Goal: Transaction & Acquisition: Purchase product/service

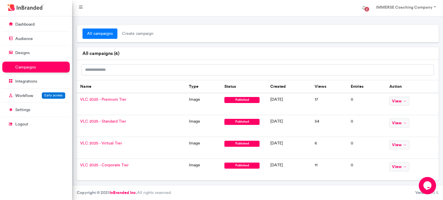
drag, startPoint x: 118, startPoint y: 122, endPoint x: 97, endPoint y: 100, distance: 30.2
click at [97, 100] on span "VLC 2025 - Premium Tier" at bounding box center [103, 99] width 46 height 5
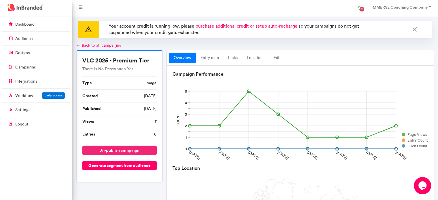
click at [129, 152] on button "un-publish campaign" at bounding box center [119, 151] width 75 height 10
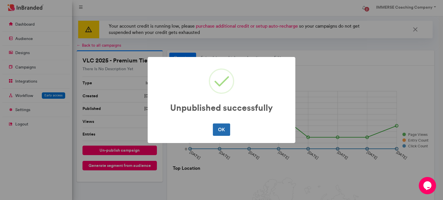
click at [221, 133] on button "OK" at bounding box center [221, 130] width 17 height 12
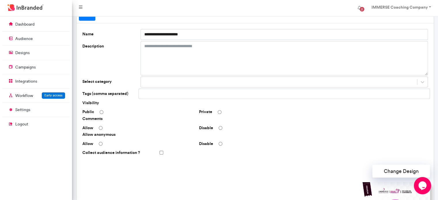
scroll to position [29, 0]
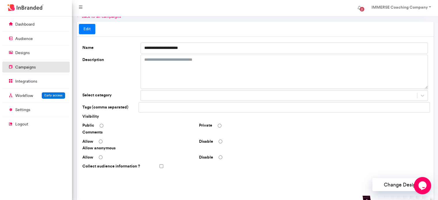
click at [46, 68] on link "campaigns" at bounding box center [35, 67] width 67 height 11
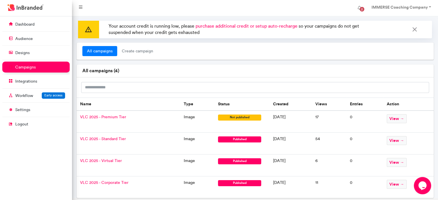
click at [237, 137] on span "published" at bounding box center [240, 140] width 44 height 6
click at [111, 139] on span "VLC 2025 - Standard Tier" at bounding box center [103, 139] width 46 height 5
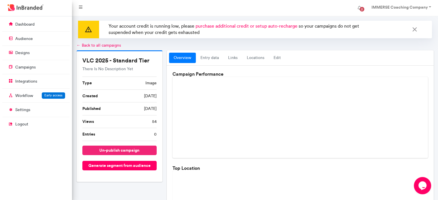
click at [136, 153] on button "un-publish campaign" at bounding box center [119, 151] width 75 height 10
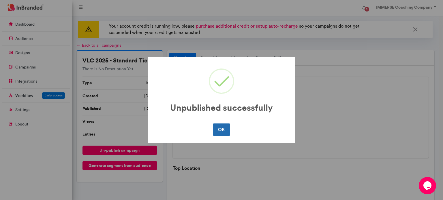
drag, startPoint x: 221, startPoint y: 128, endPoint x: 217, endPoint y: 126, distance: 4.8
click at [222, 128] on button "OK" at bounding box center [221, 130] width 17 height 12
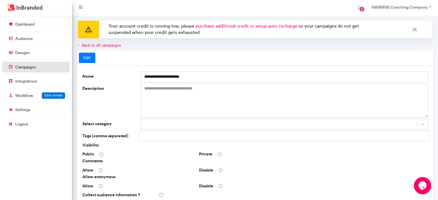
click at [28, 66] on p "campaigns" at bounding box center [25, 68] width 20 height 6
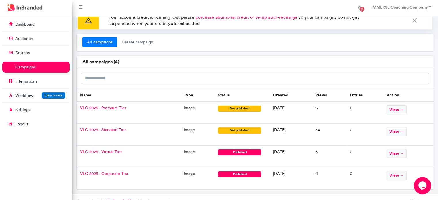
scroll to position [17, 0]
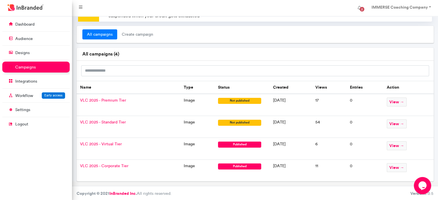
click at [109, 145] on span "VLC 2025 - Virtual Tier" at bounding box center [101, 144] width 42 height 5
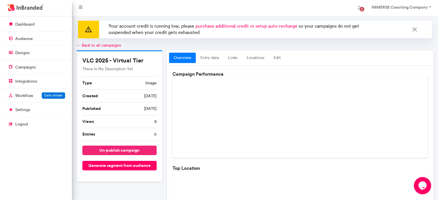
click at [136, 150] on button "un-publish campaign" at bounding box center [119, 151] width 75 height 10
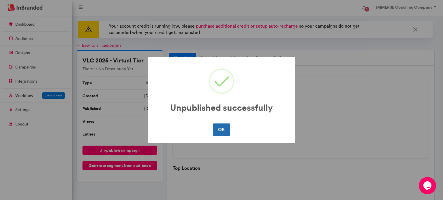
click at [221, 132] on button "OK" at bounding box center [221, 130] width 17 height 12
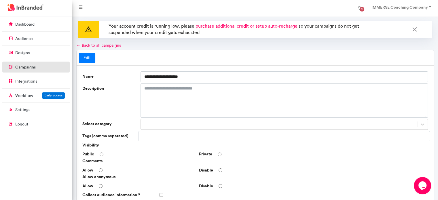
click at [37, 65] on link "campaigns" at bounding box center [35, 67] width 67 height 11
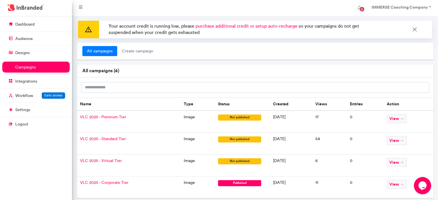
click at [118, 180] on span "VLC 2025 - Corporate Tier" at bounding box center [104, 182] width 48 height 5
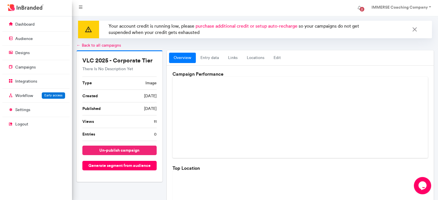
click at [124, 150] on button "un-publish campaign" at bounding box center [119, 151] width 75 height 10
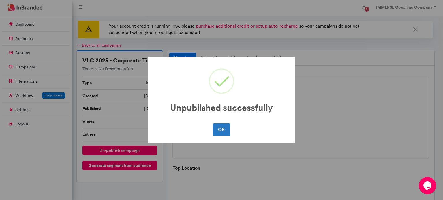
click at [33, 67] on div "Unpublished successfully × OK No Cancel" at bounding box center [221, 100] width 443 height 200
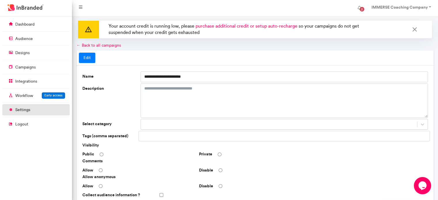
click at [33, 109] on link "settings" at bounding box center [35, 109] width 67 height 11
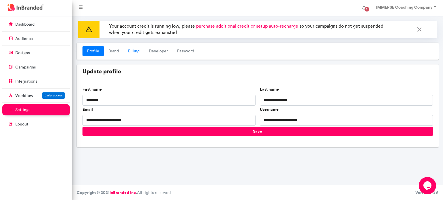
click at [134, 48] on link "Billing" at bounding box center [133, 51] width 21 height 10
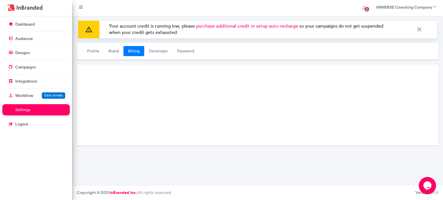
click at [226, 27] on span "purchase additional credit or setup auto-recharge" at bounding box center [247, 25] width 102 height 5
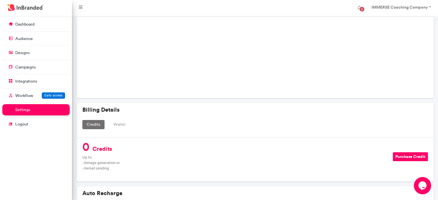
scroll to position [58, 0]
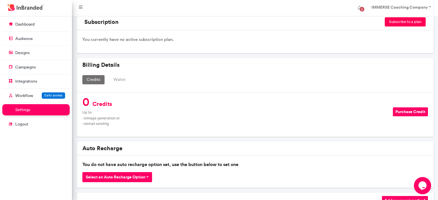
click at [396, 112] on button "Purchase Credit" at bounding box center [410, 111] width 35 height 9
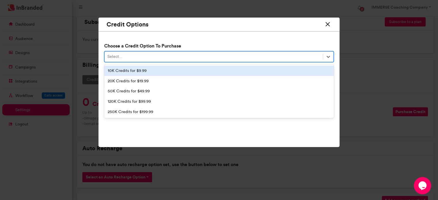
click at [193, 55] on div "Select..." at bounding box center [214, 57] width 218 height 10
click at [167, 71] on div "10K Credits for $9.99" at bounding box center [219, 71] width 230 height 10
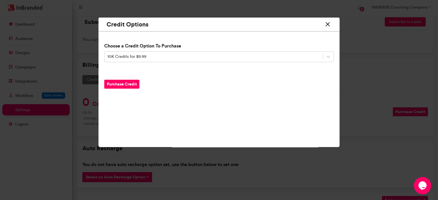
click at [117, 84] on button "Purchase Credit" at bounding box center [121, 84] width 35 height 9
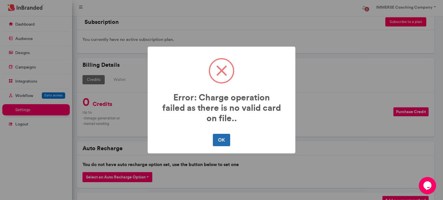
click at [221, 139] on button "OK" at bounding box center [221, 140] width 17 height 12
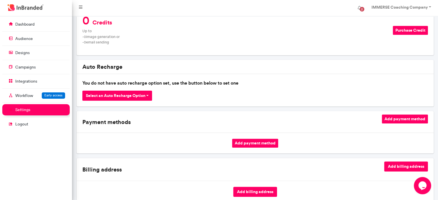
scroll to position [144, 0]
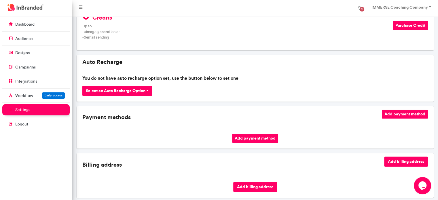
click at [251, 138] on button "Add payment method" at bounding box center [255, 138] width 46 height 9
